Goal: Task Accomplishment & Management: Use online tool/utility

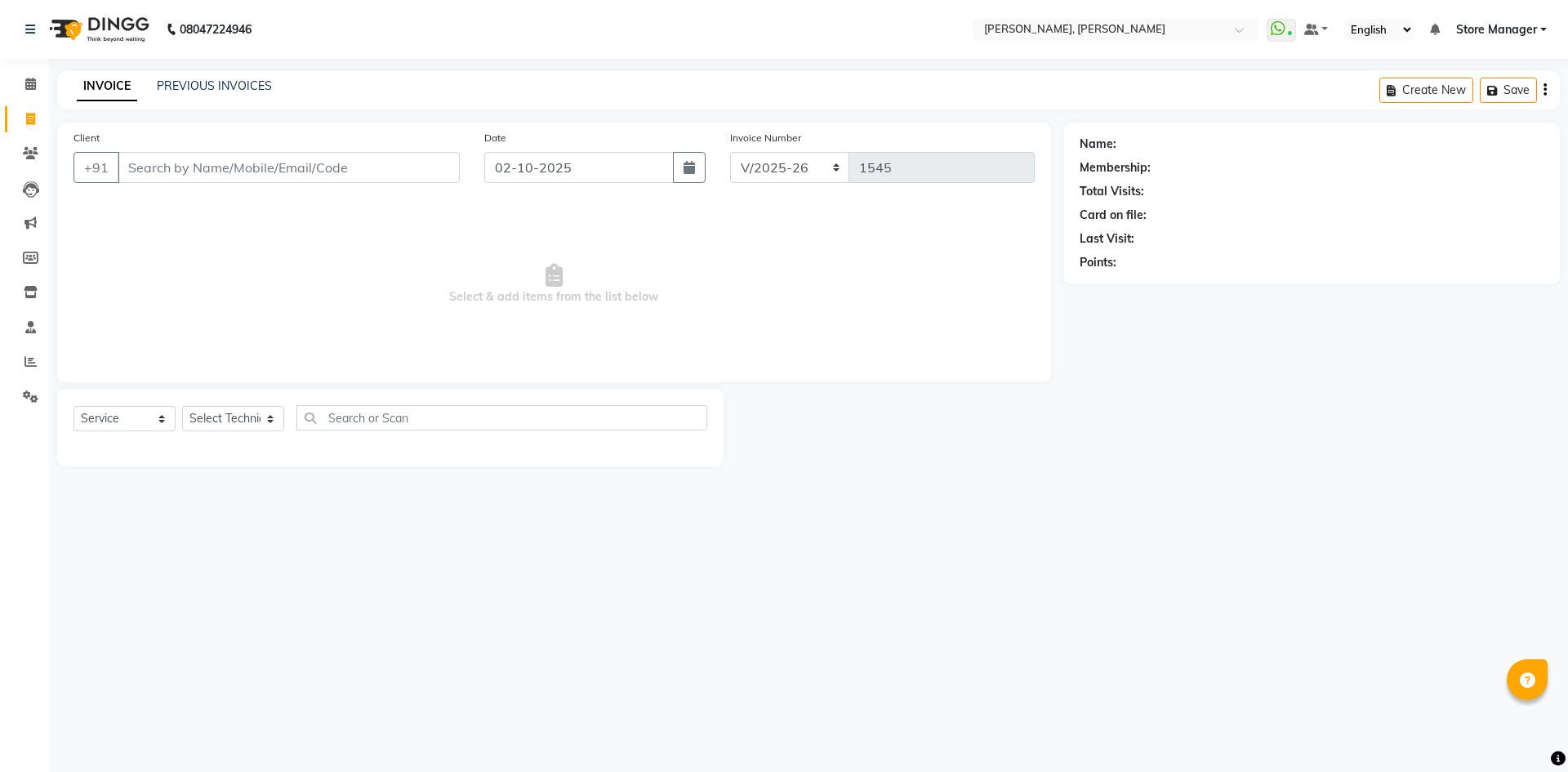
select select "7173"
select select "service"
click at [1329, 204] on div "Name: Membership: Total Visits: Card on file: Last Visit: Points:" at bounding box center [1311, 200] width 464 height 142
drag, startPoint x: 40, startPoint y: 91, endPoint x: 100, endPoint y: 84, distance: 60.4
click at [40, 91] on span at bounding box center [30, 85] width 29 height 19
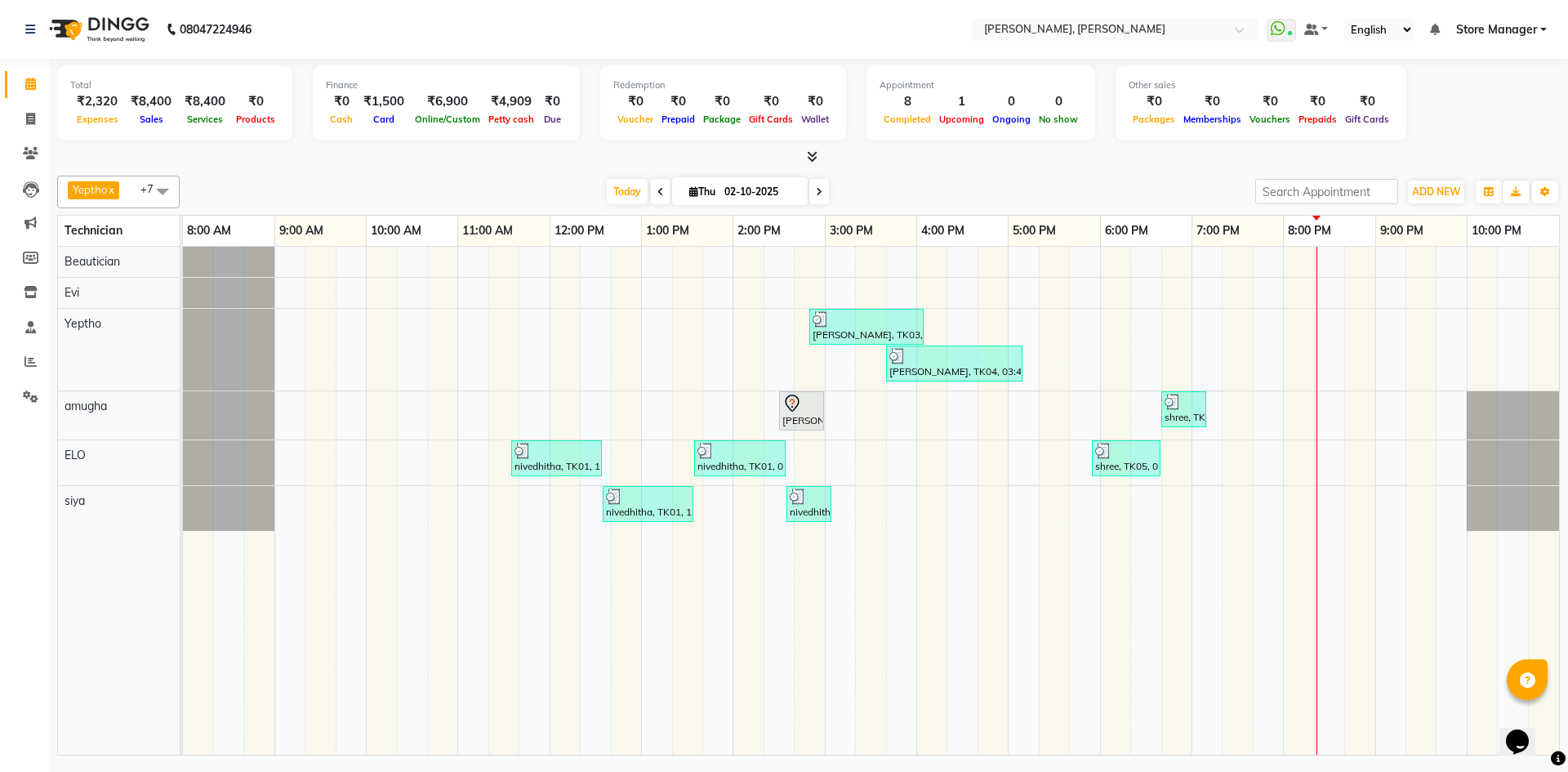
click at [812, 156] on icon at bounding box center [813, 156] width 10 height 12
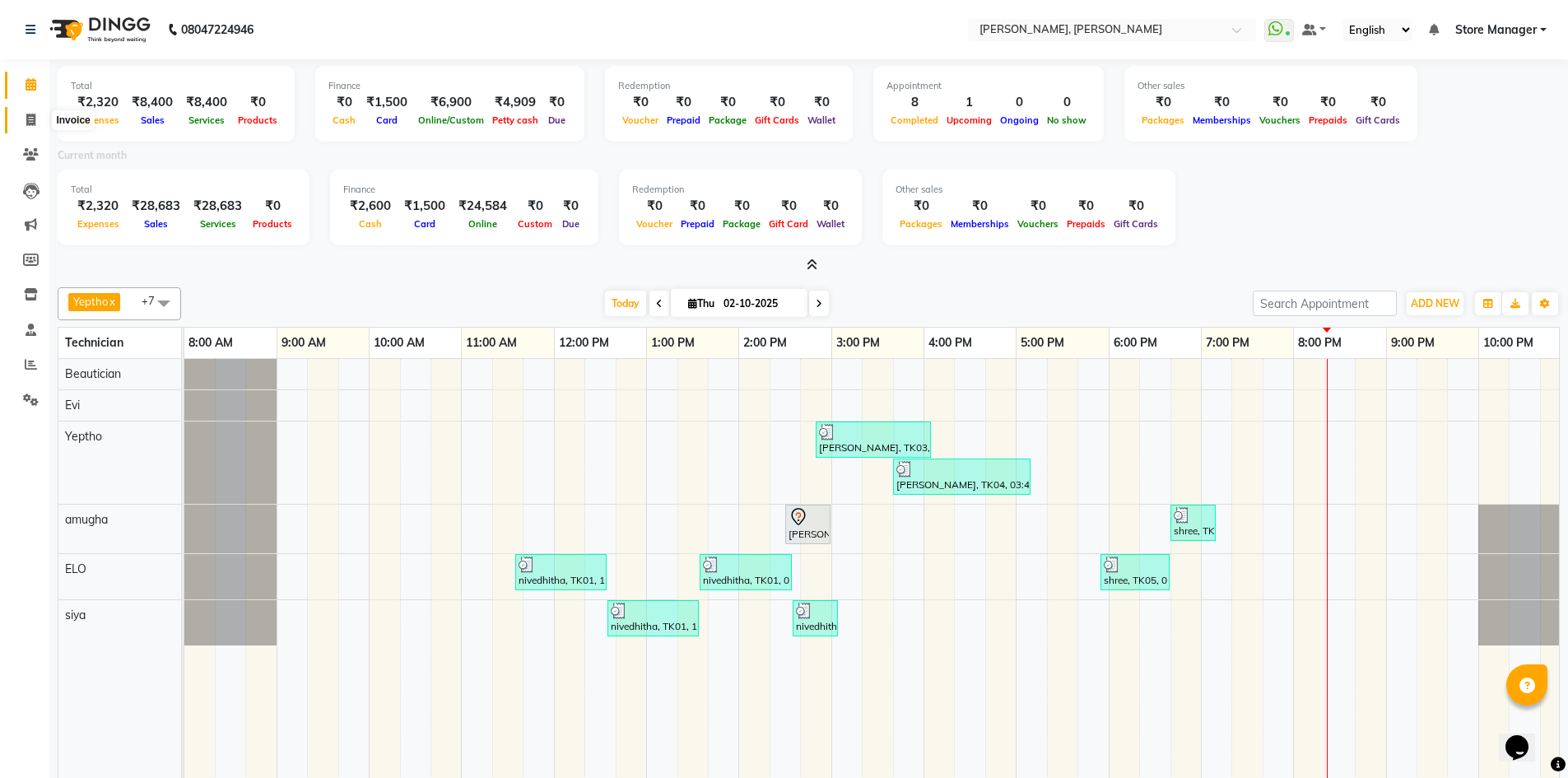
click at [37, 117] on span at bounding box center [30, 121] width 29 height 19
select select "7173"
select select "service"
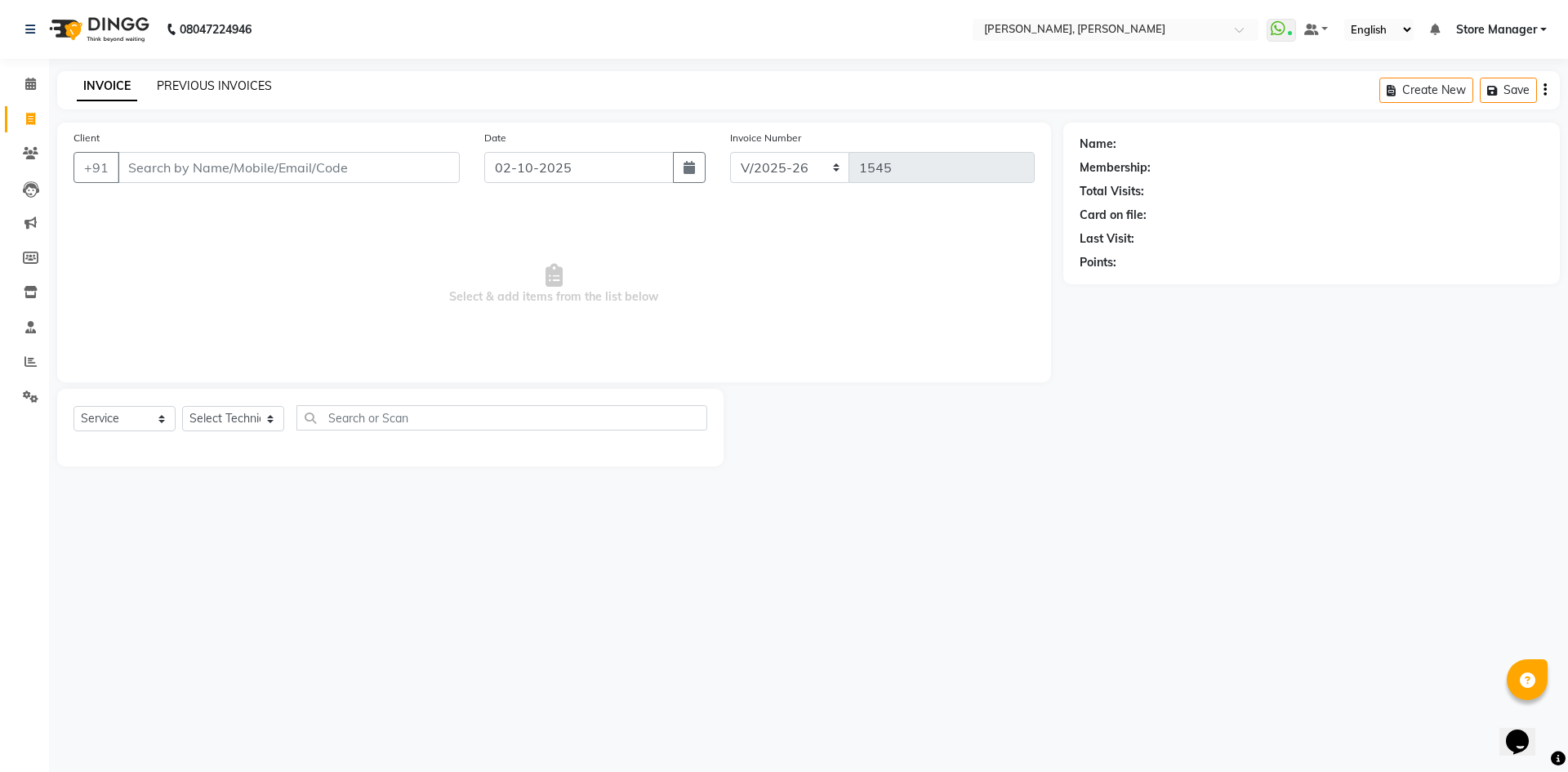
click at [260, 88] on link "PREVIOUS INVOICES" at bounding box center [214, 86] width 115 height 15
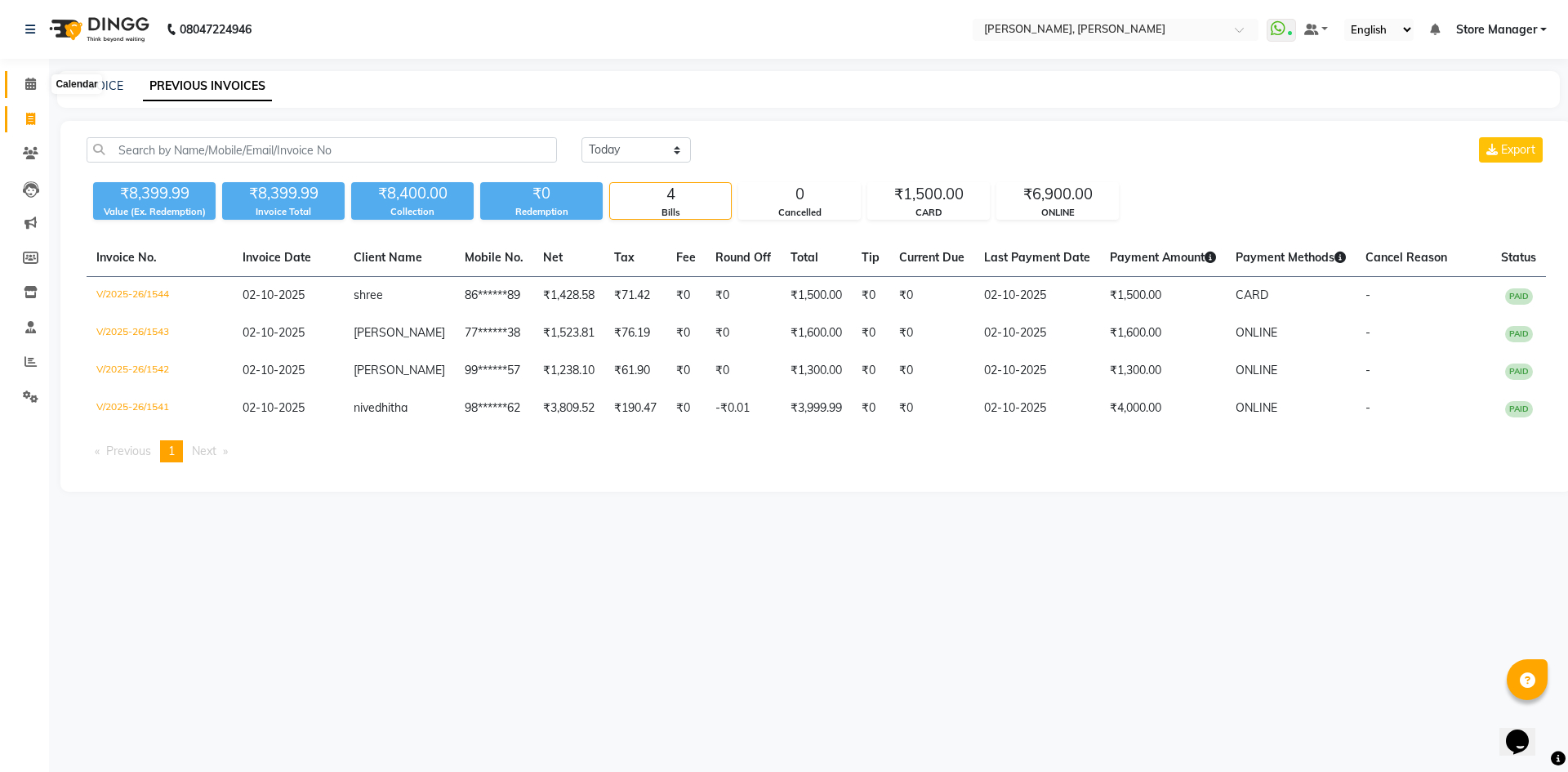
click at [22, 83] on span at bounding box center [30, 85] width 29 height 19
